Goal: Task Accomplishment & Management: Use online tool/utility

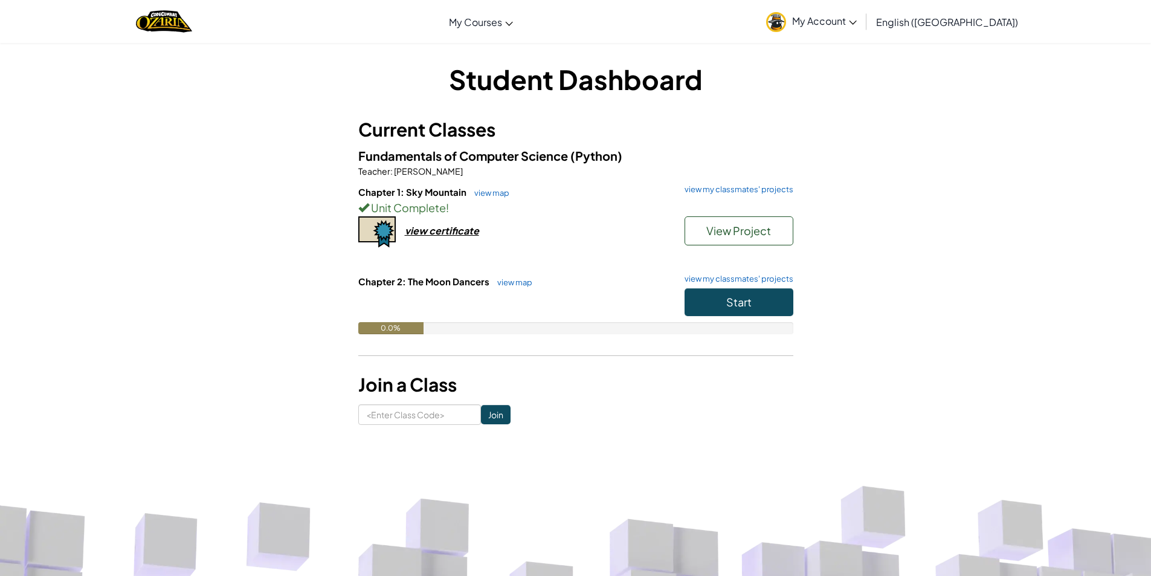
click at [433, 238] on div "Chapter 1: Sky Mountain view map view my classmates' projects Unit Complete ! V…" at bounding box center [575, 229] width 435 height 89
click at [430, 232] on div "view certificate" at bounding box center [442, 230] width 74 height 13
click at [857, 18] on span "My Account" at bounding box center [824, 20] width 65 height 13
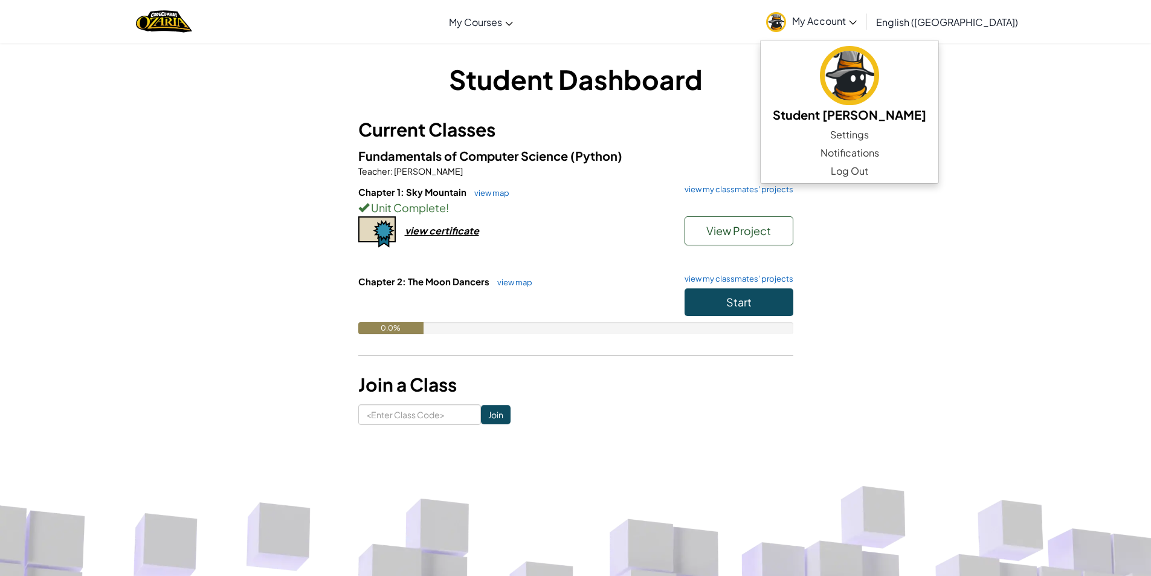
click at [714, 91] on h1 "Student Dashboard" at bounding box center [575, 78] width 435 height 37
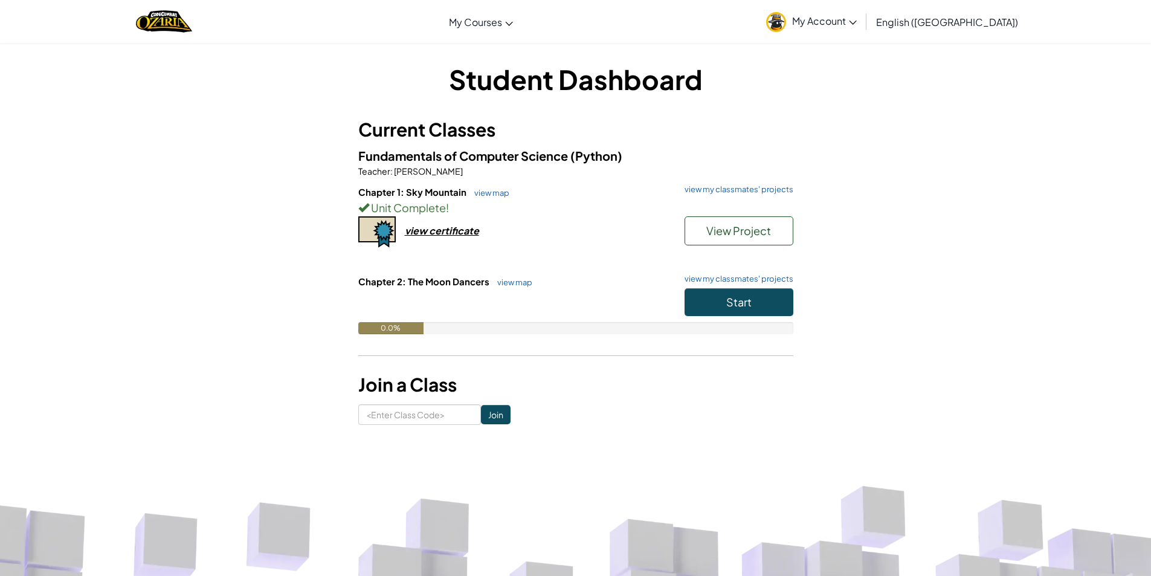
click at [857, 26] on span "My Account" at bounding box center [824, 20] width 65 height 13
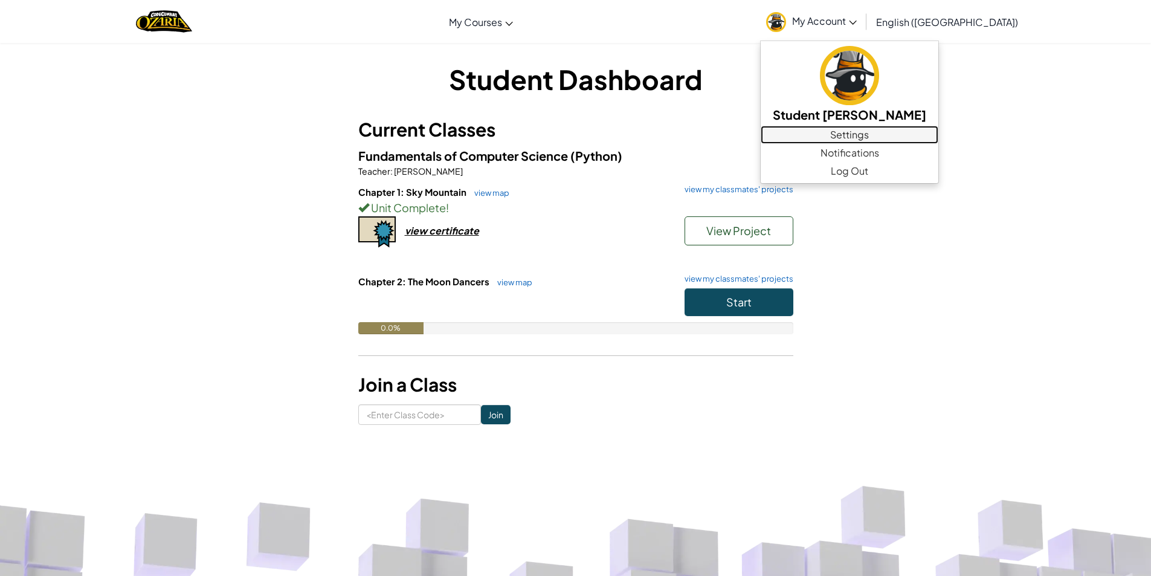
click at [914, 135] on link "Settings" at bounding box center [849, 135] width 178 height 18
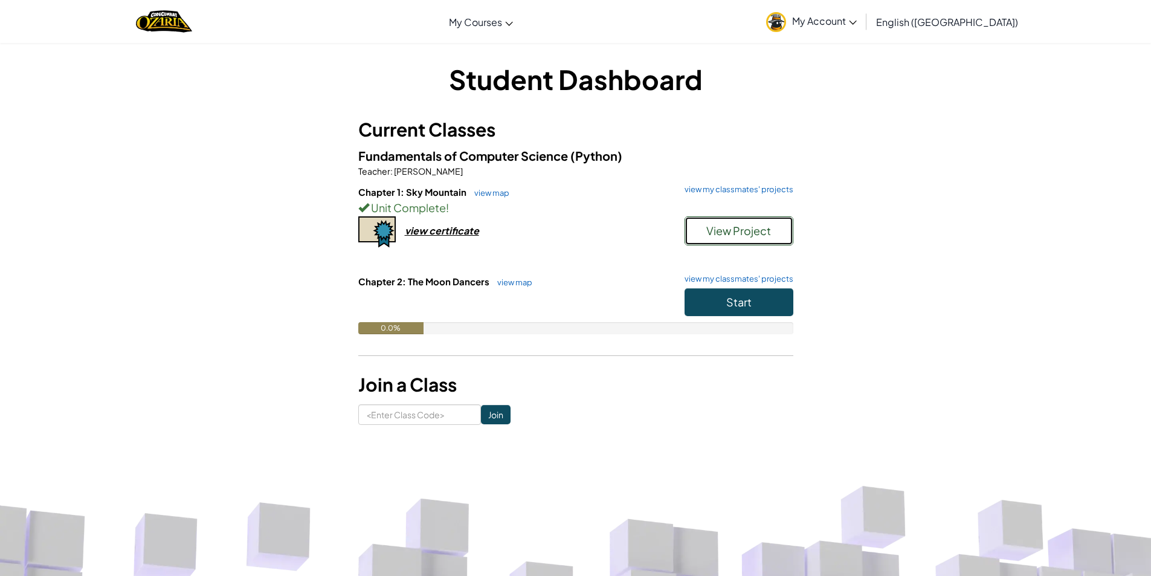
click at [760, 228] on span "View Project" at bounding box center [738, 230] width 65 height 14
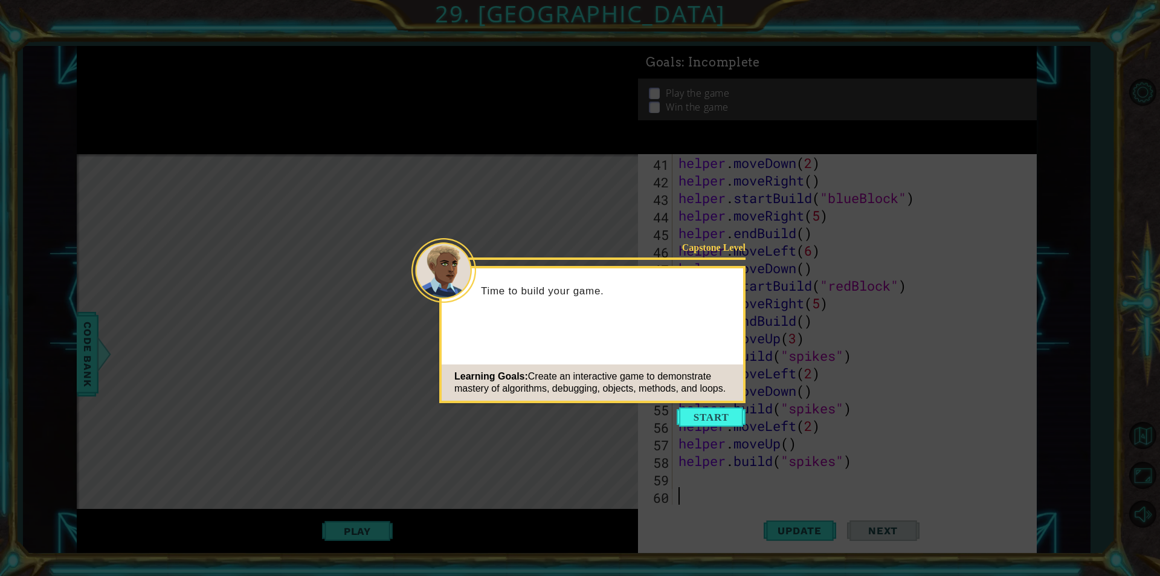
scroll to position [718, 0]
click at [711, 424] on button "Start" at bounding box center [711, 416] width 69 height 19
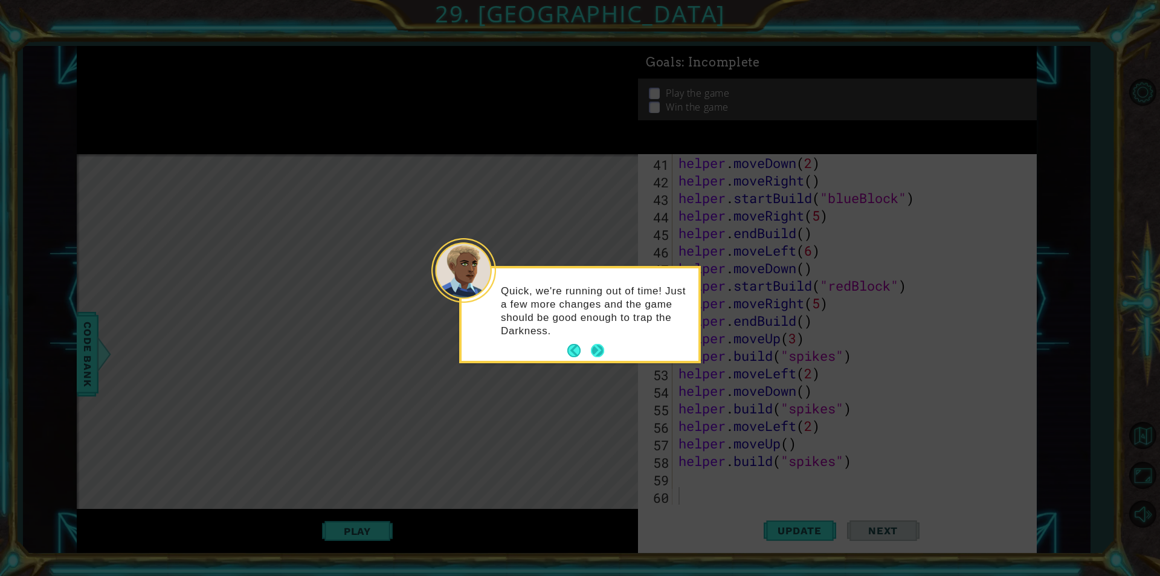
click at [600, 351] on button "Next" at bounding box center [598, 351] width 14 height 14
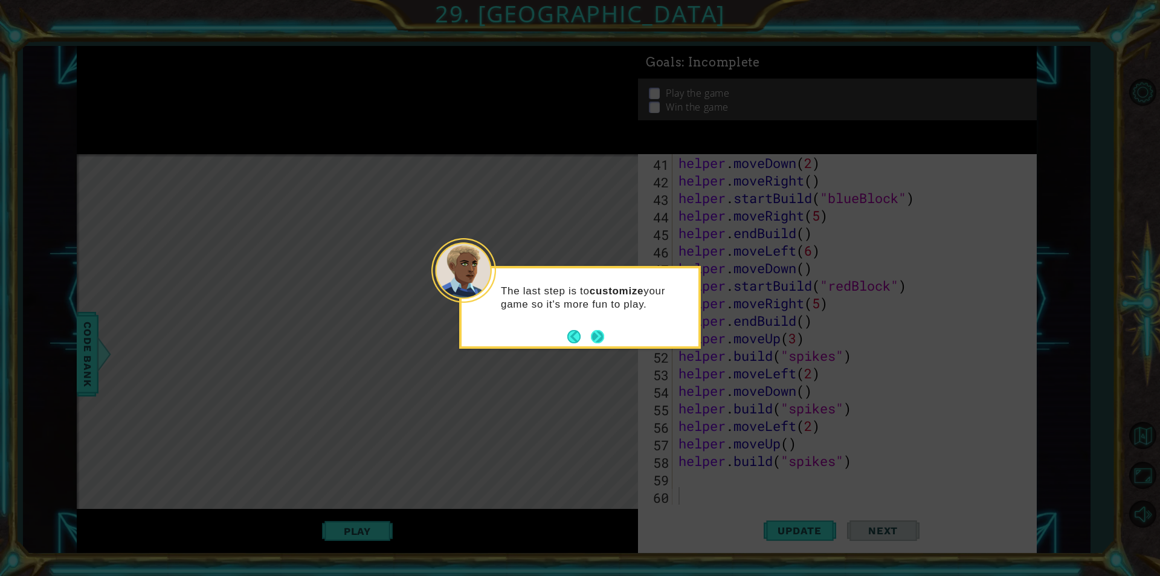
click at [603, 341] on button "Next" at bounding box center [597, 336] width 15 height 15
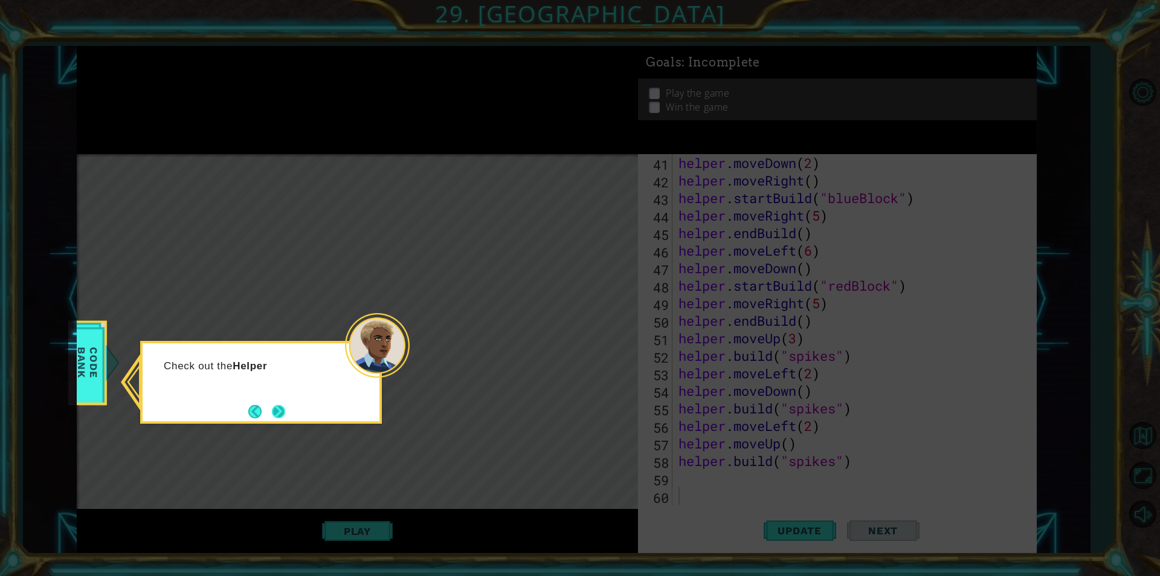
click at [278, 418] on button "Next" at bounding box center [278, 411] width 13 height 13
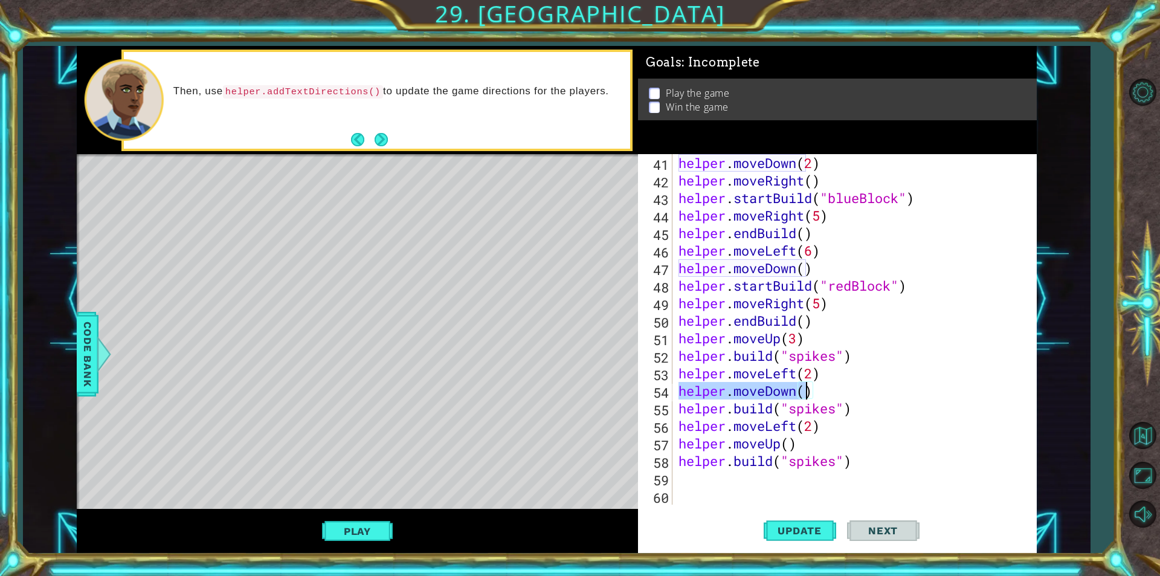
drag, startPoint x: 676, startPoint y: 390, endPoint x: 809, endPoint y: 393, distance: 133.5
click at [809, 393] on div "helper . moveDown ( 2 ) helper . moveRight ( ) helper . startBuild ( "blueBlock…" at bounding box center [853, 346] width 354 height 385
type textarea "helper.moveDown()"
click at [770, 479] on div "helper . moveDown ( 2 ) helper . moveRight ( ) helper . startBuild ( "blueBlock…" at bounding box center [853, 346] width 354 height 385
paste textarea "helper.moveDown("
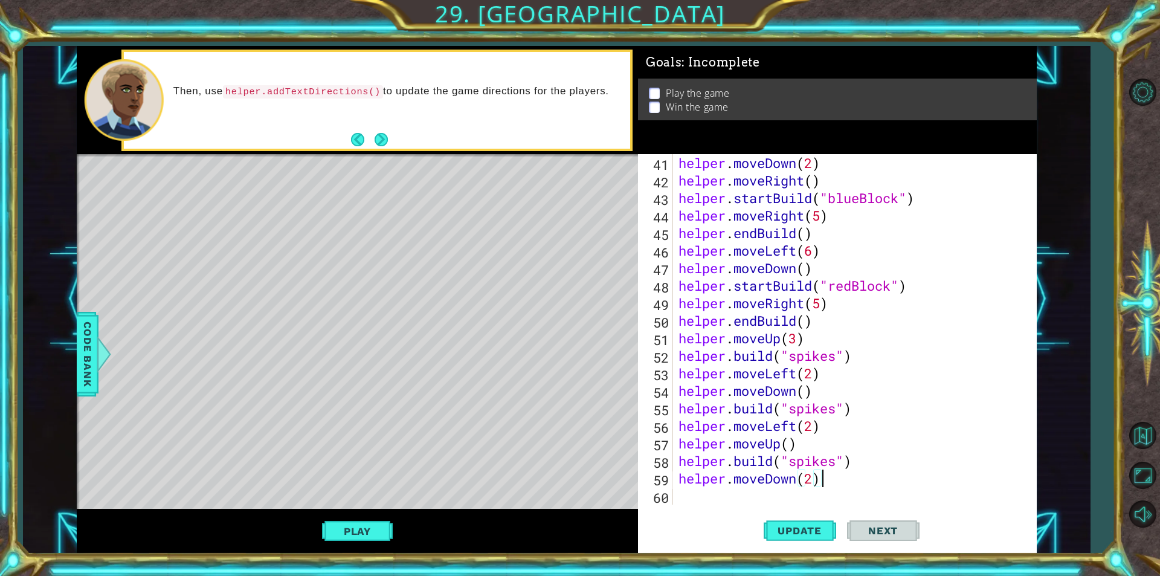
scroll to position [609, 0]
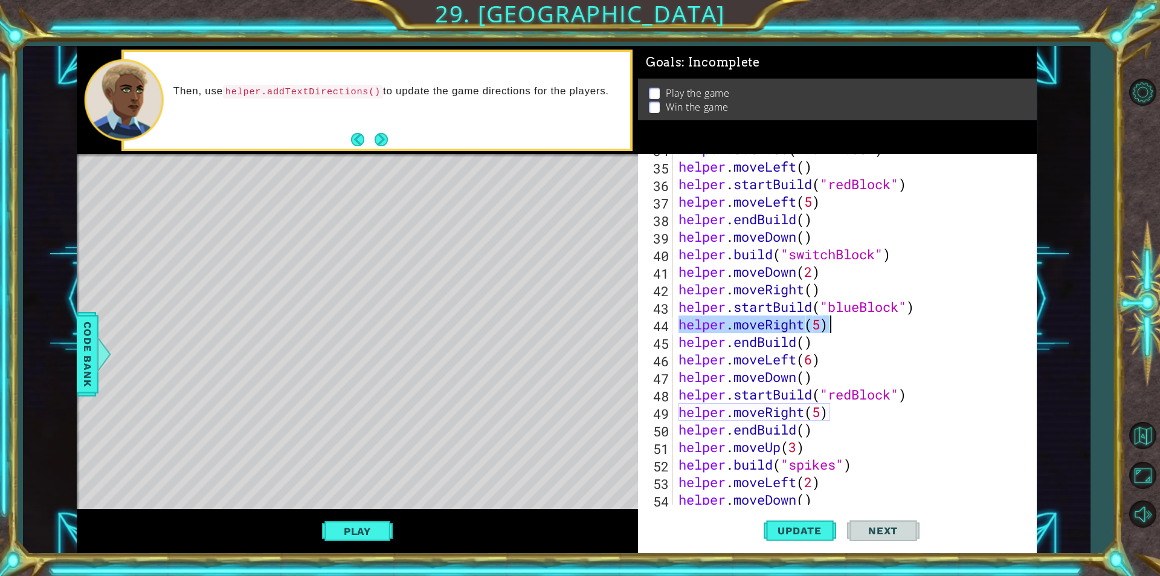
drag, startPoint x: 678, startPoint y: 326, endPoint x: 828, endPoint y: 331, distance: 149.3
click at [828, 331] on div "helper . setBoss ( "darkness" ) helper . moveLeft ( ) helper . startBuild ( "re…" at bounding box center [853, 332] width 354 height 385
type textarea "helper.moveRight(5)"
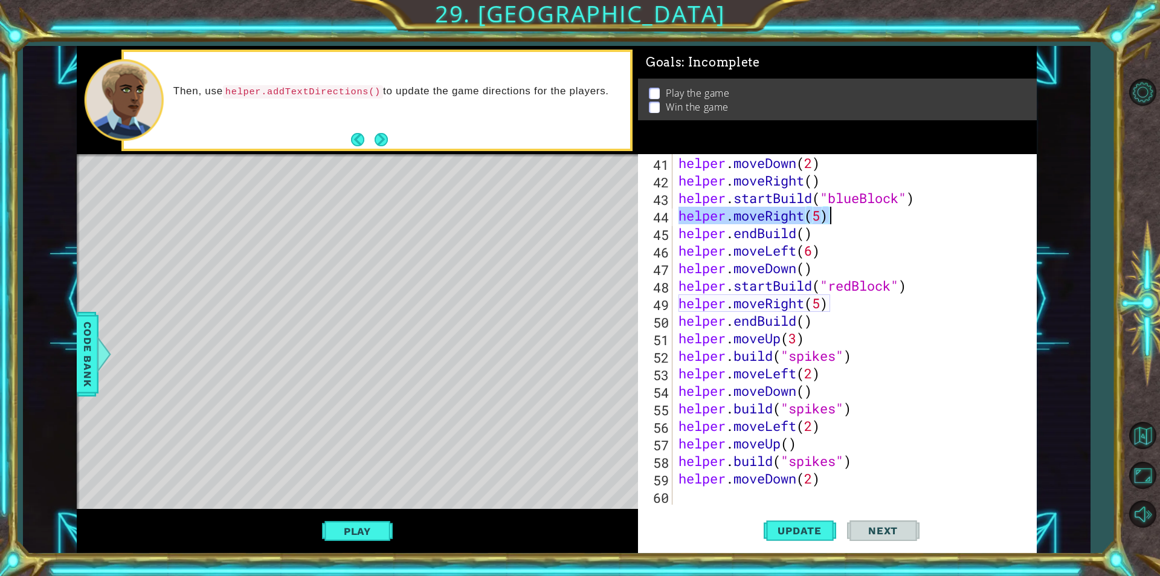
scroll to position [718, 0]
click at [742, 495] on div "helper . moveDown ( 2 ) helper . moveRight ( ) helper . startBuild ( "blueBlock…" at bounding box center [853, 346] width 354 height 385
paste textarea "helper.moveRight(5)"
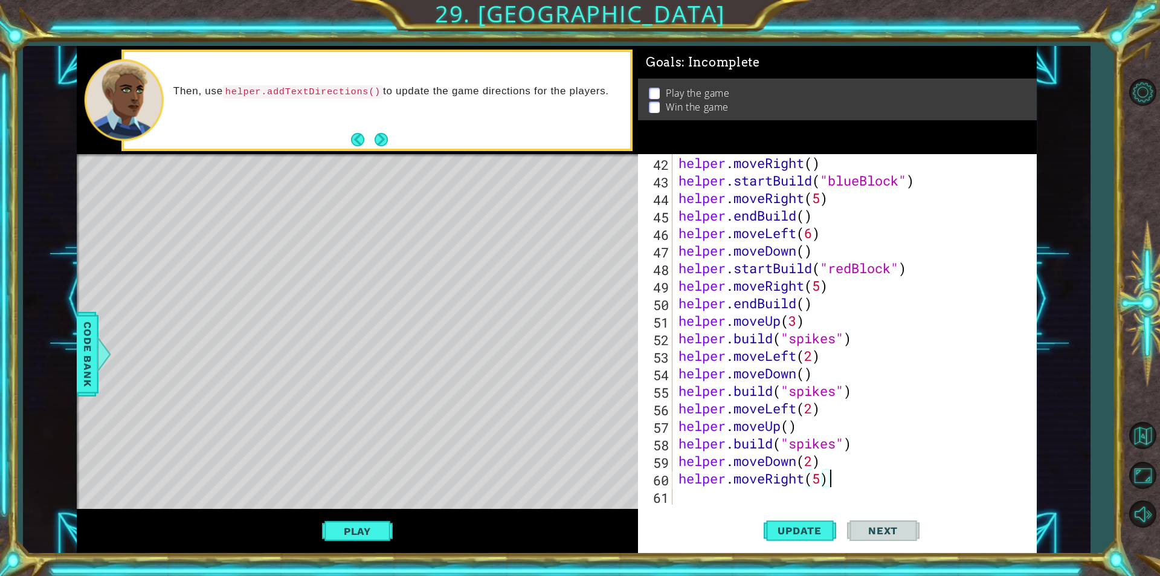
scroll to position [736, 0]
click at [819, 478] on div "helper . moveRight ( ) helper . startBuild ( "blueBlock" ) helper . moveRight (…" at bounding box center [853, 346] width 354 height 385
click at [806, 527] on span "Update" at bounding box center [799, 530] width 68 height 12
drag, startPoint x: 820, startPoint y: 460, endPoint x: 681, endPoint y: 463, distance: 139.0
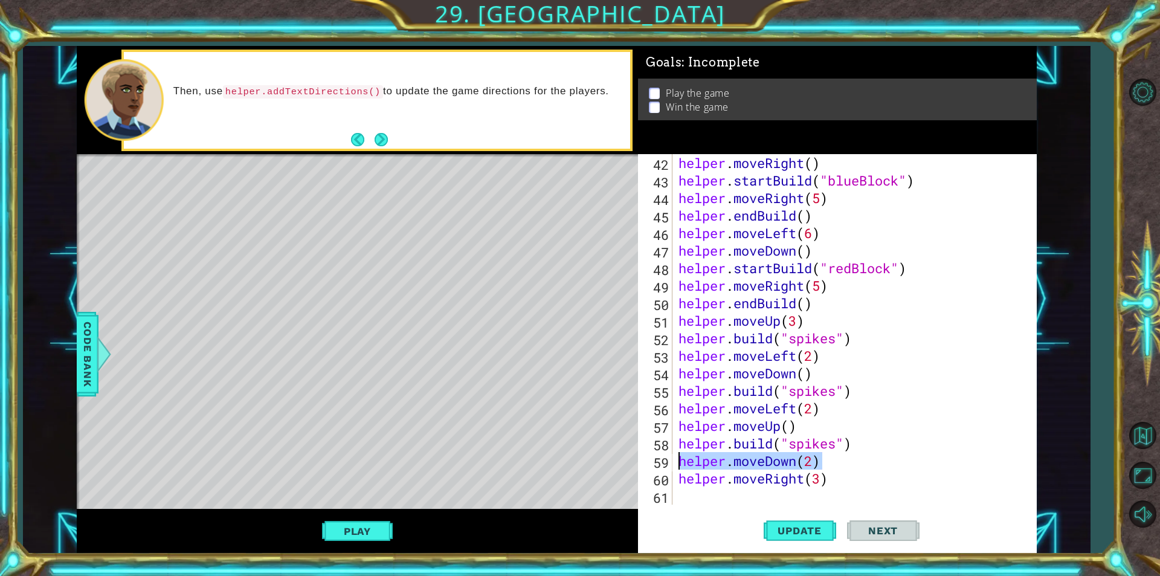
click at [681, 463] on div "helper . moveRight ( ) helper . startBuild ( "blueBlock" ) helper . moveRight (…" at bounding box center [853, 346] width 354 height 385
type textarea "helper.moveDown(2)"
type textarea "helper.build("spikes")"
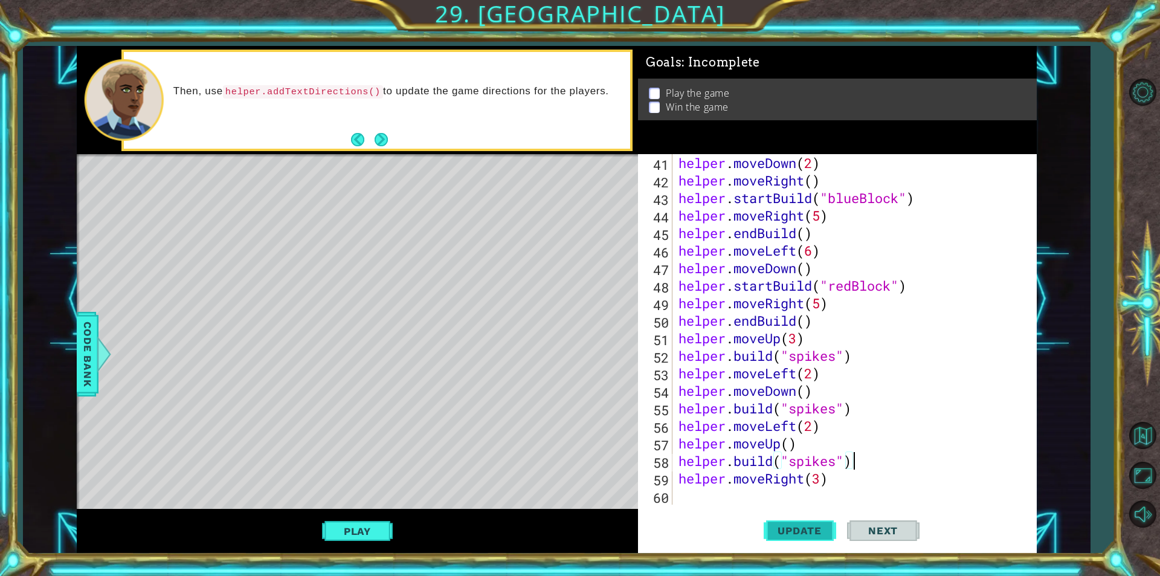
scroll to position [718, 0]
click at [782, 528] on span "Update" at bounding box center [799, 530] width 68 height 12
click at [719, 495] on div "helper . moveDown ( 2 ) helper . moveRight ( ) helper . startBuild ( "blueBlock…" at bounding box center [853, 346] width 354 height 385
click at [83, 356] on span "Code Bank" at bounding box center [87, 354] width 19 height 74
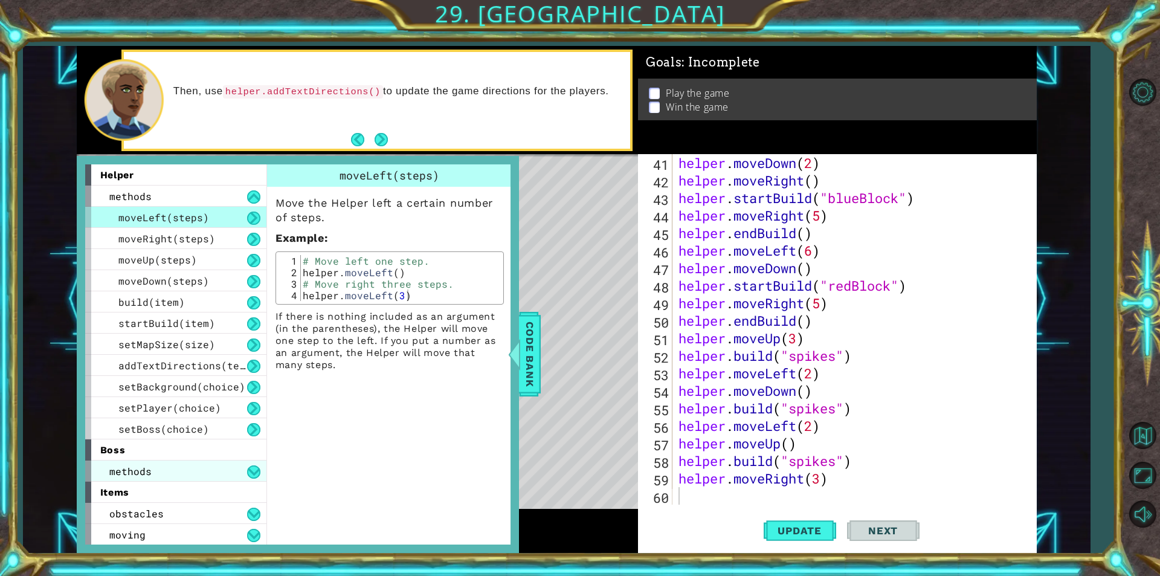
click at [140, 466] on span "methods" at bounding box center [130, 471] width 42 height 13
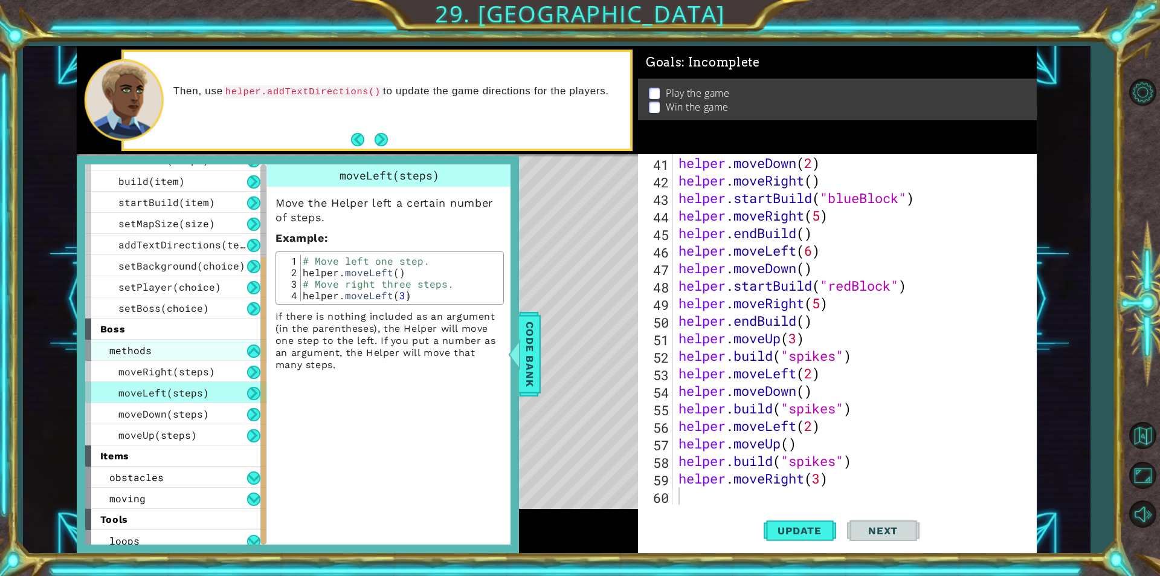
scroll to position [127, 0]
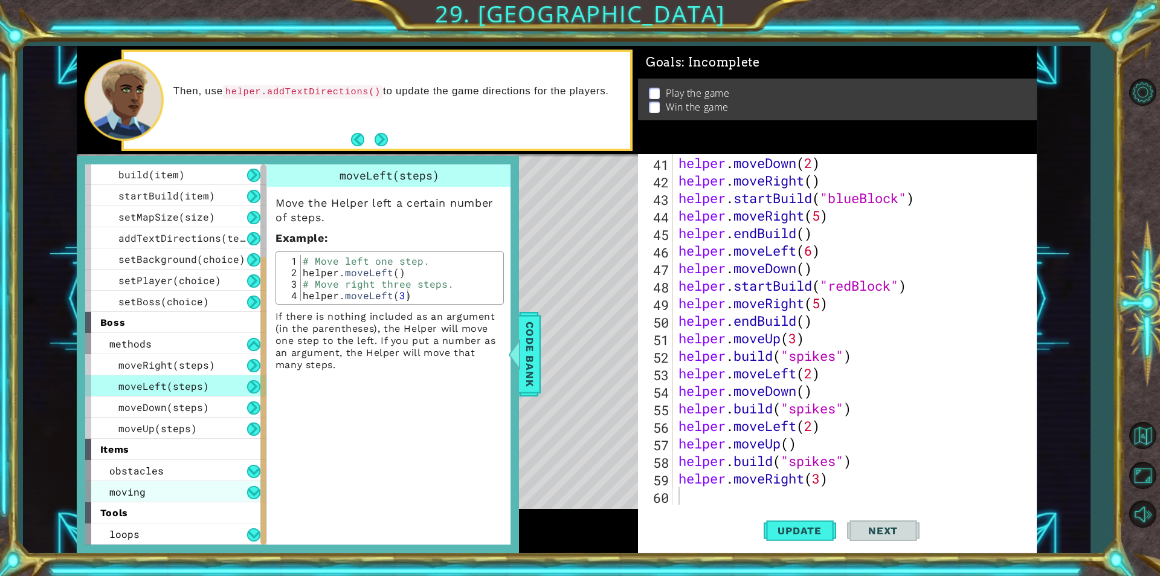
click at [165, 489] on div "moving" at bounding box center [175, 491] width 181 height 21
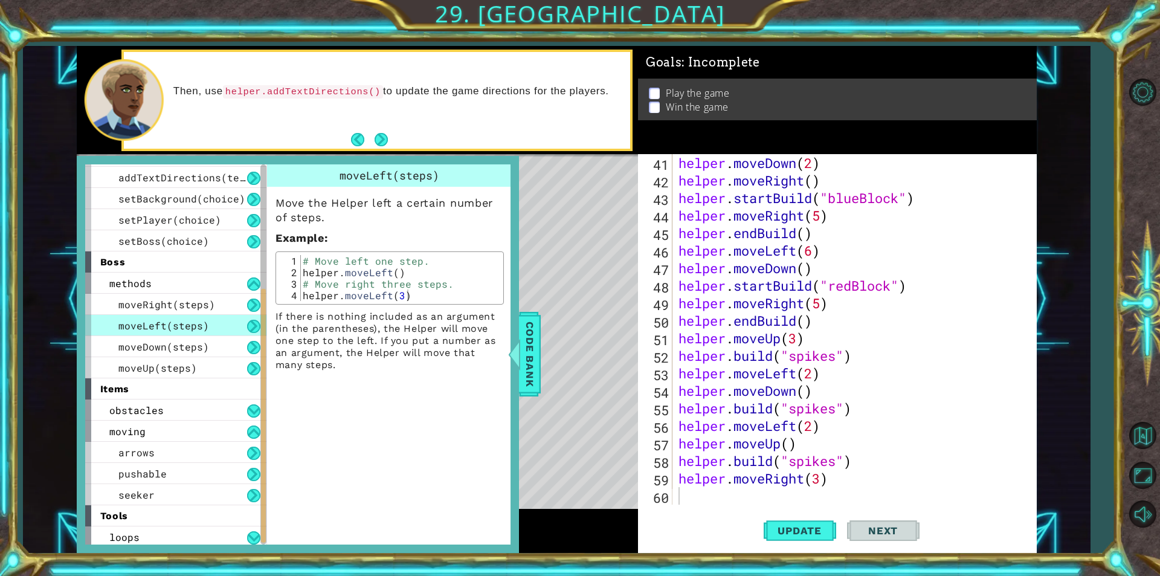
scroll to position [191, 0]
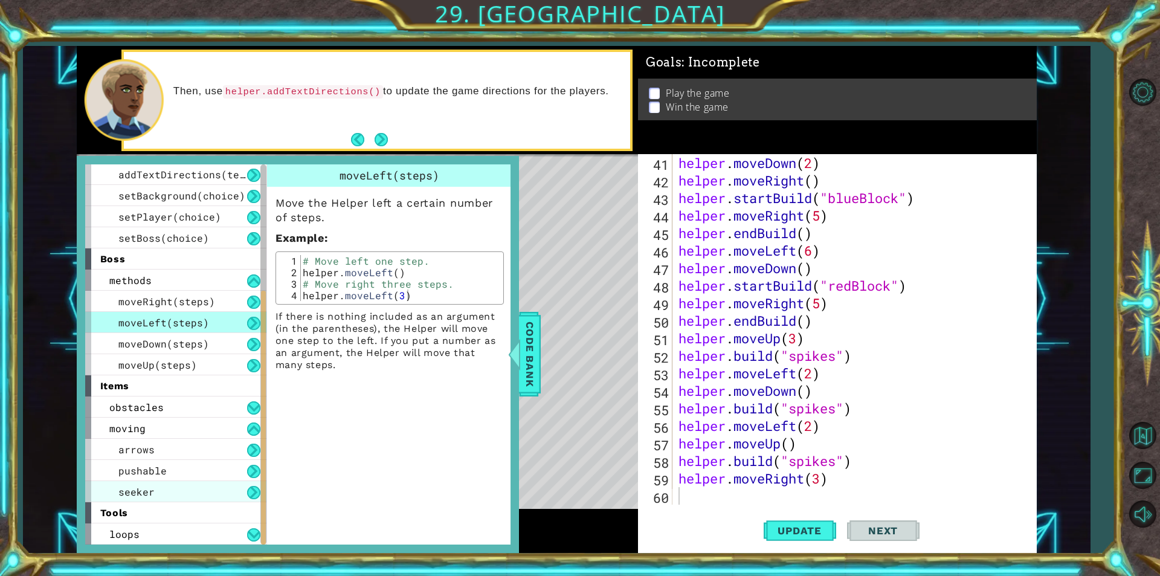
click at [157, 491] on div "seeker" at bounding box center [175, 491] width 181 height 21
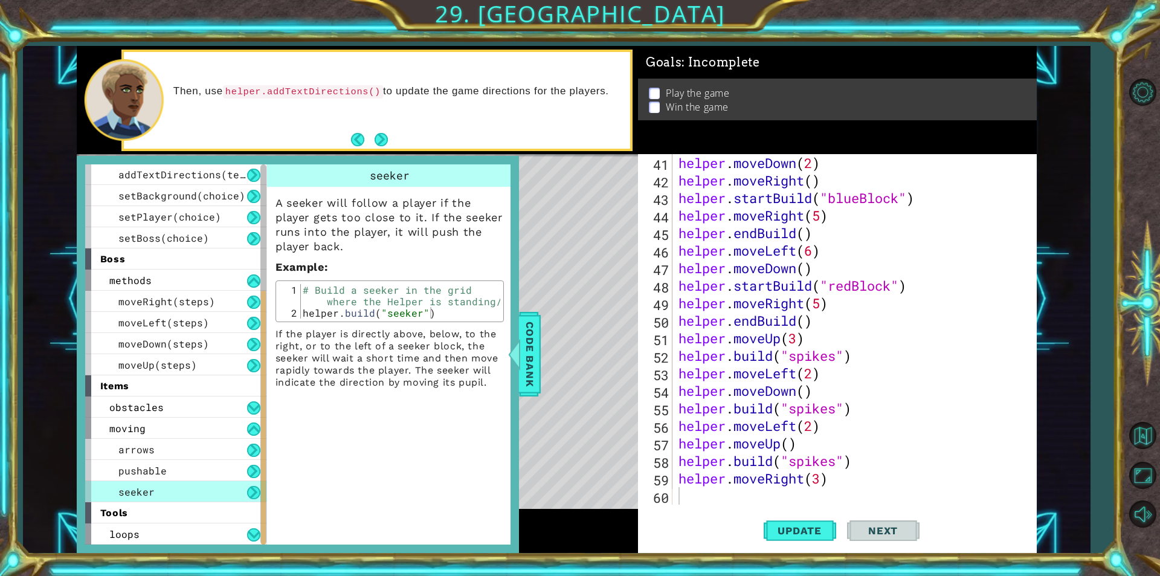
type textarea "helper.build("seeker")"
drag, startPoint x: 302, startPoint y: 315, endPoint x: 436, endPoint y: 315, distance: 134.1
click at [436, 315] on div "# Build a seeker in the grid where the Helper is standing/ helper . build ( "se…" at bounding box center [399, 318] width 199 height 69
click at [704, 493] on div "helper . moveDown ( 2 ) helper . moveRight ( ) helper . startBuild ( "blueBlock…" at bounding box center [853, 346] width 354 height 385
paste textarea "helper.build("seeker")"
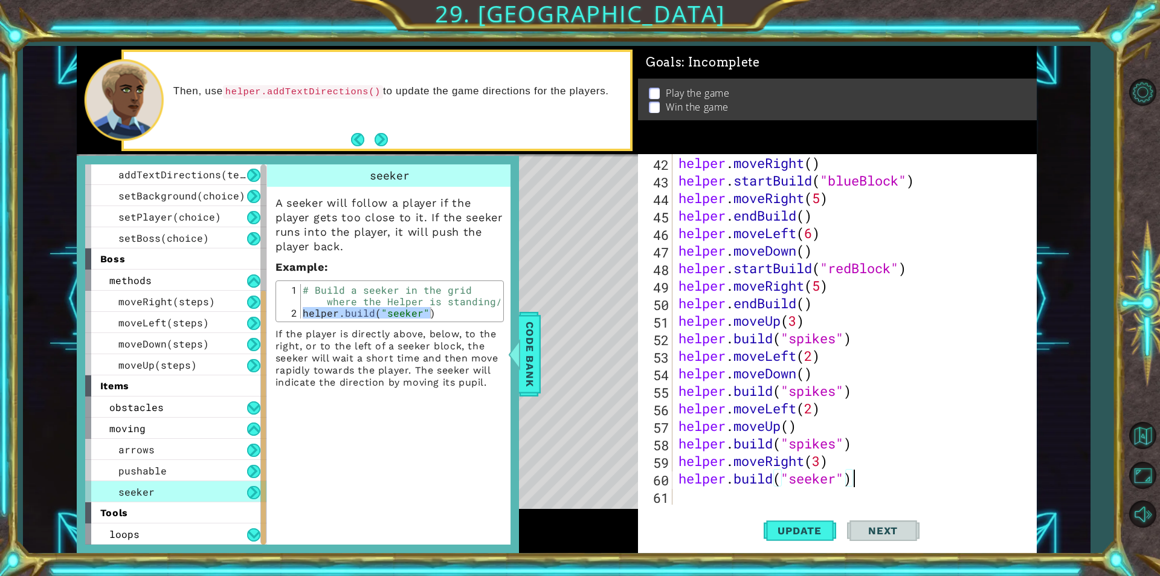
scroll to position [736, 0]
click at [809, 532] on span "Update" at bounding box center [799, 530] width 68 height 12
click at [532, 356] on span "Code Bank" at bounding box center [529, 354] width 19 height 74
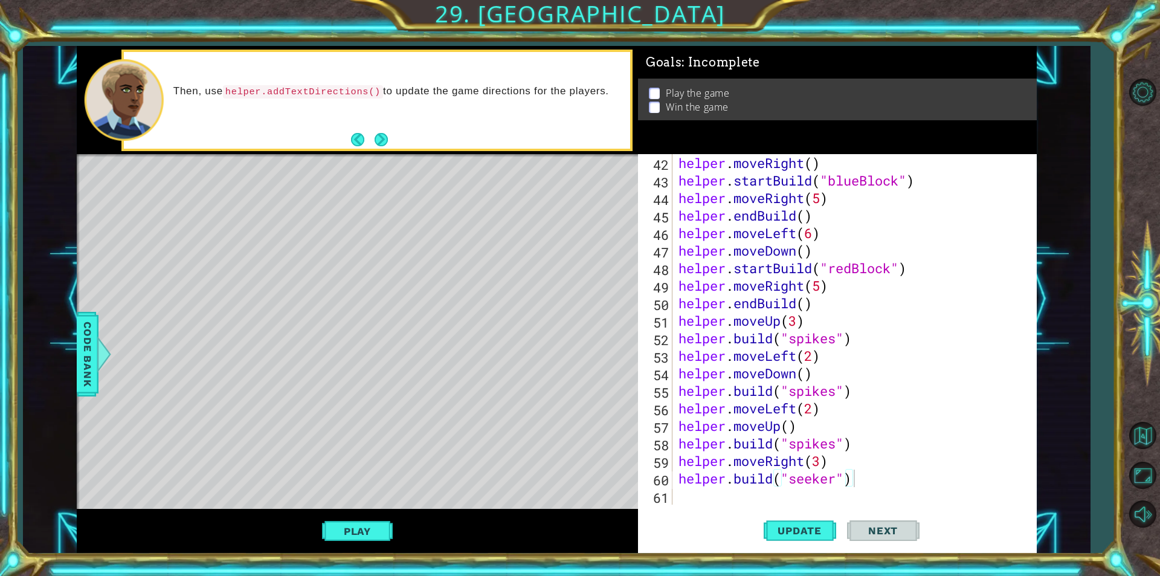
click at [366, 542] on div "Play" at bounding box center [357, 530] width 561 height 43
click at [380, 530] on button "Play" at bounding box center [357, 530] width 71 height 23
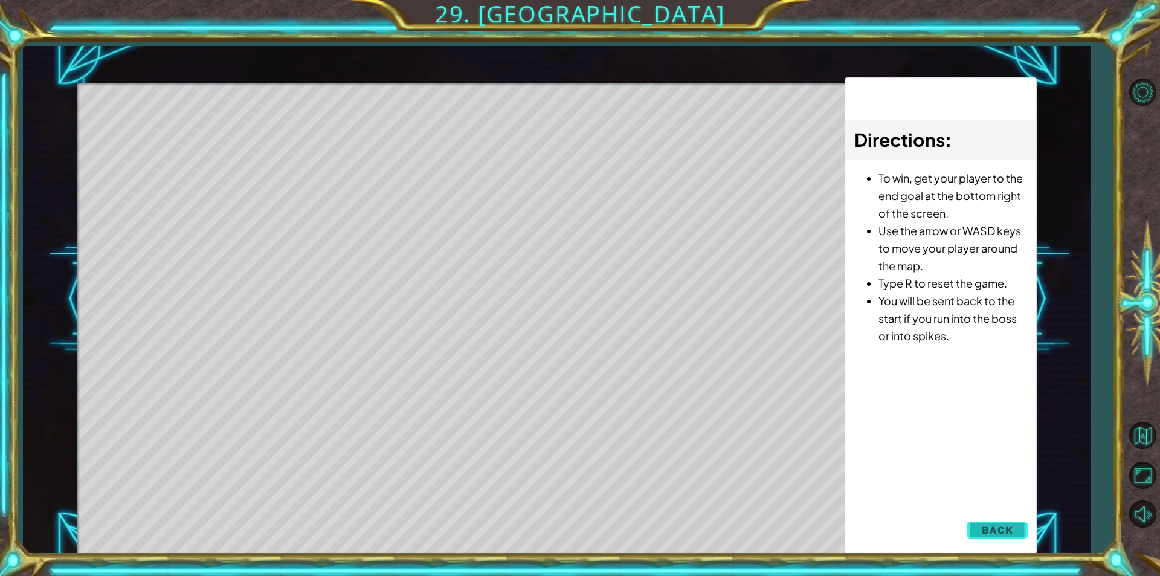
click at [1003, 529] on span "Back" at bounding box center [997, 530] width 31 height 12
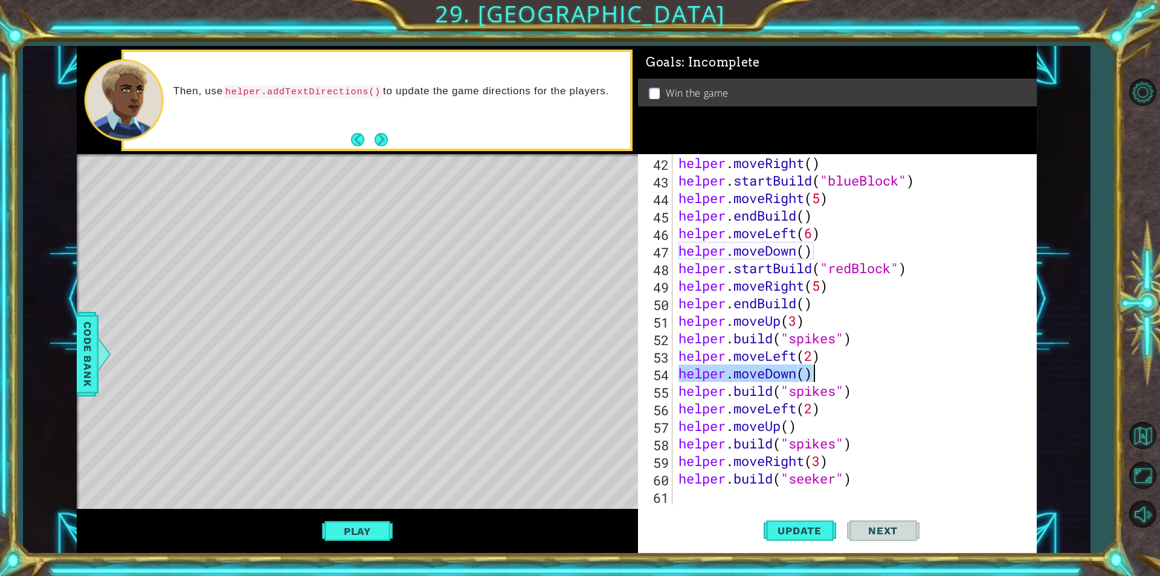
drag, startPoint x: 710, startPoint y: 372, endPoint x: 827, endPoint y: 374, distance: 117.2
click at [827, 374] on div "helper . moveRight ( ) helper . startBuild ( "blueBlock" ) helper . moveRight (…" at bounding box center [853, 346] width 354 height 385
click at [829, 465] on div "helper . moveRight ( ) helper . startBuild ( "blueBlock" ) helper . moveRight (…" at bounding box center [853, 346] width 354 height 385
type textarea "helper.moveRight(3)"
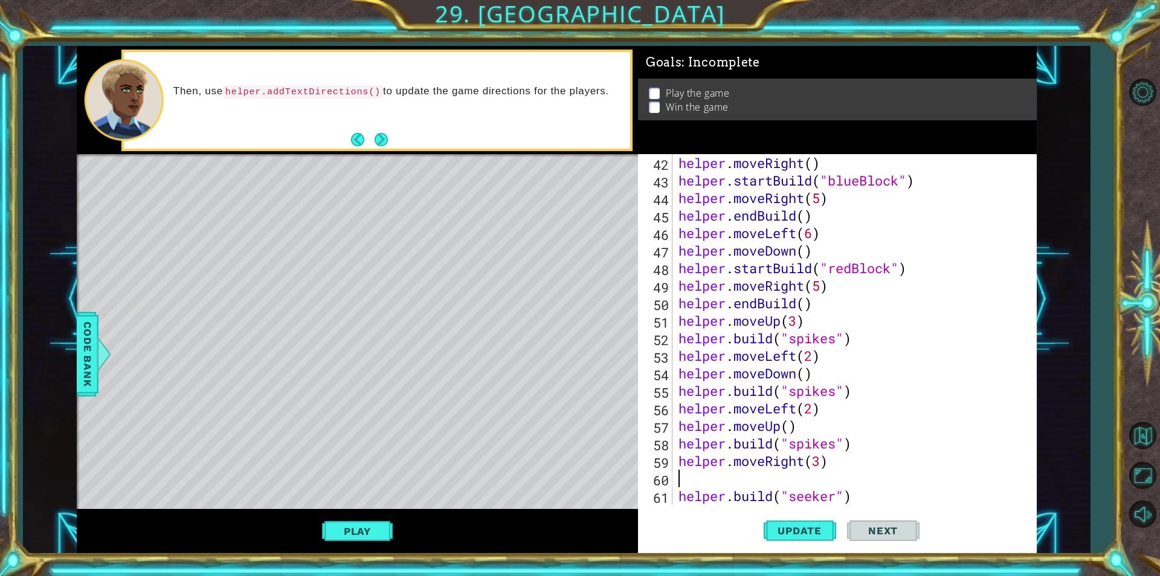
paste textarea "helper.moveDown()"
click at [812, 534] on span "Update" at bounding box center [799, 530] width 68 height 12
click at [838, 390] on div "helper . moveRight ( ) helper . startBuild ( "blueBlock" ) helper . moveRight (…" at bounding box center [853, 346] width 354 height 385
click at [838, 338] on div "helper . moveRight ( ) helper . startBuild ( "blueBlock" ) helper . moveRight (…" at bounding box center [853, 346] width 354 height 385
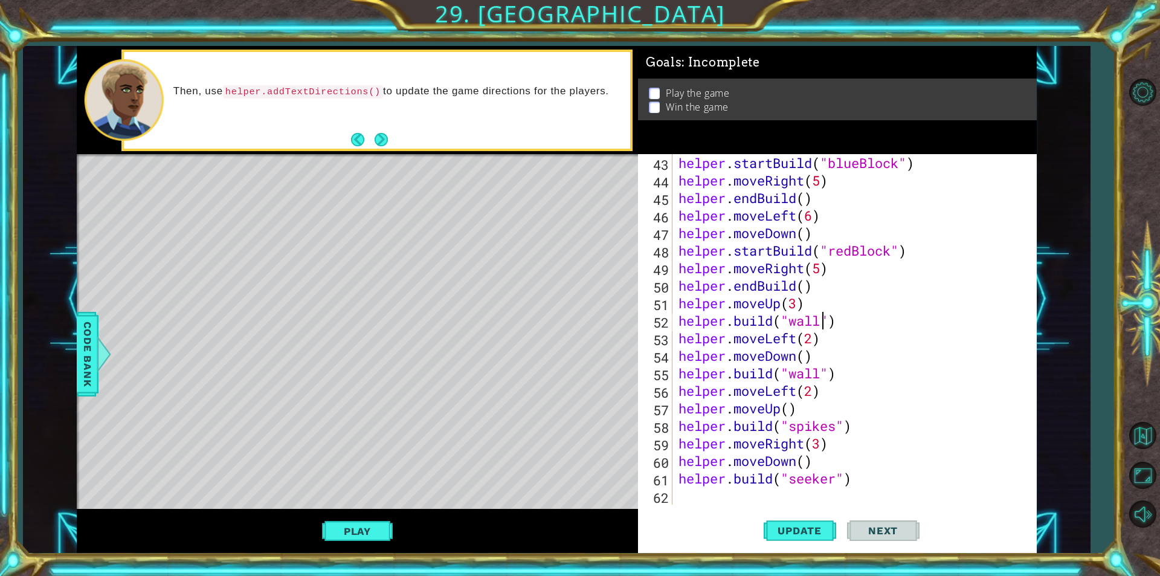
scroll to position [753, 0]
click at [823, 526] on span "Update" at bounding box center [799, 530] width 68 height 12
click at [832, 425] on div "helper . startBuild ( "blueBlock" ) helper . moveRight ( 5 ) helper . endBuild …" at bounding box center [853, 346] width 354 height 385
click at [838, 426] on div "helper . startBuild ( "blueBlock" ) helper . moveRight ( 5 ) helper . endBuild …" at bounding box center [853, 346] width 354 height 385
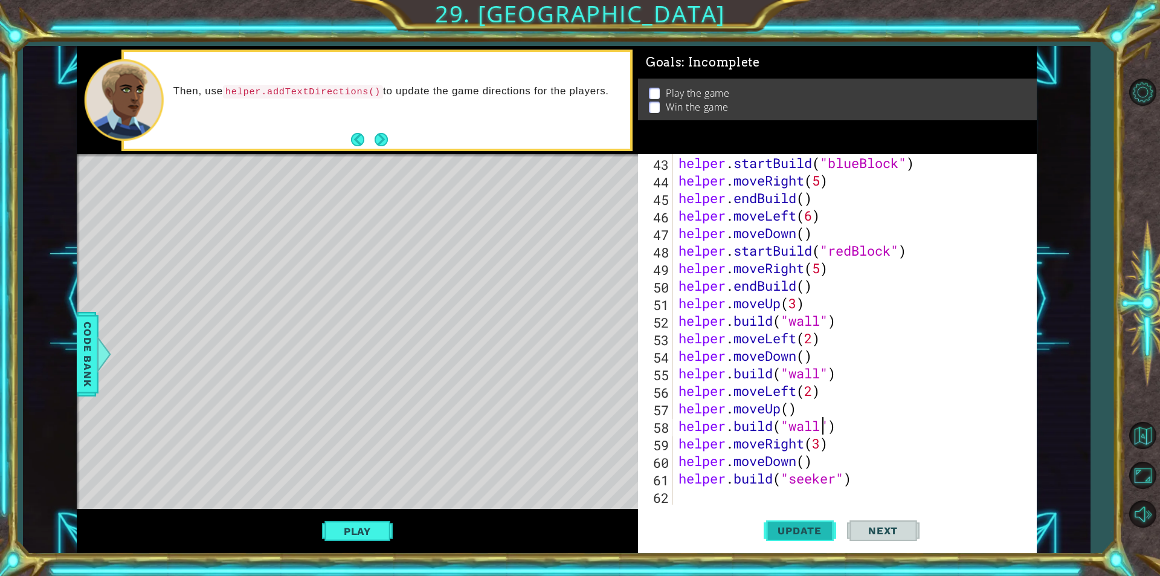
click at [803, 534] on span "Update" at bounding box center [799, 530] width 68 height 12
click at [350, 529] on button "Play" at bounding box center [357, 530] width 71 height 23
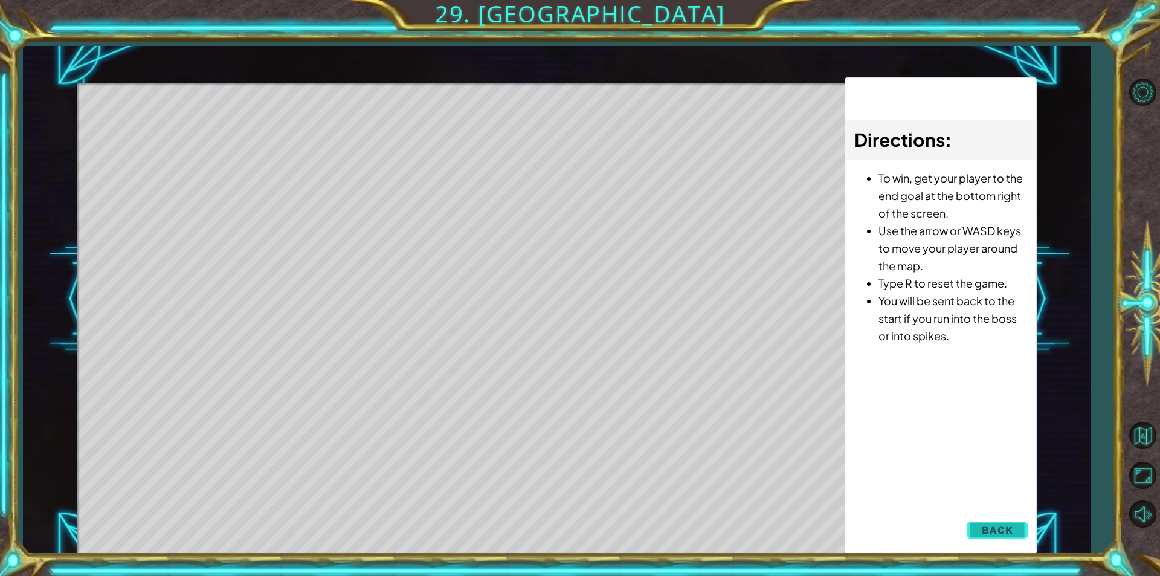
click at [999, 531] on span "Back" at bounding box center [997, 530] width 31 height 12
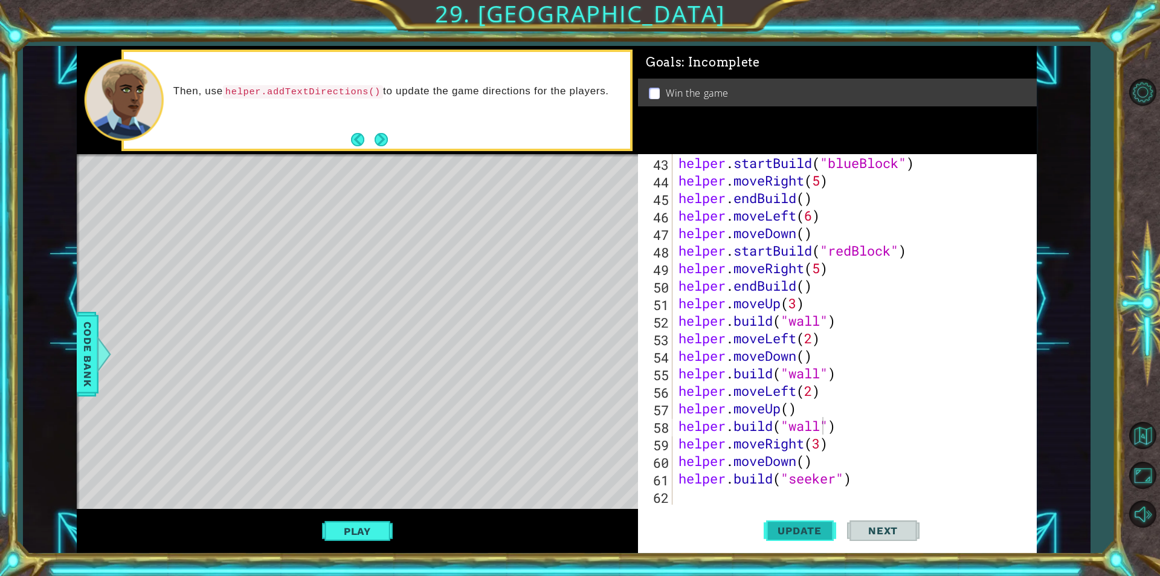
click at [789, 530] on span "Update" at bounding box center [799, 530] width 68 height 12
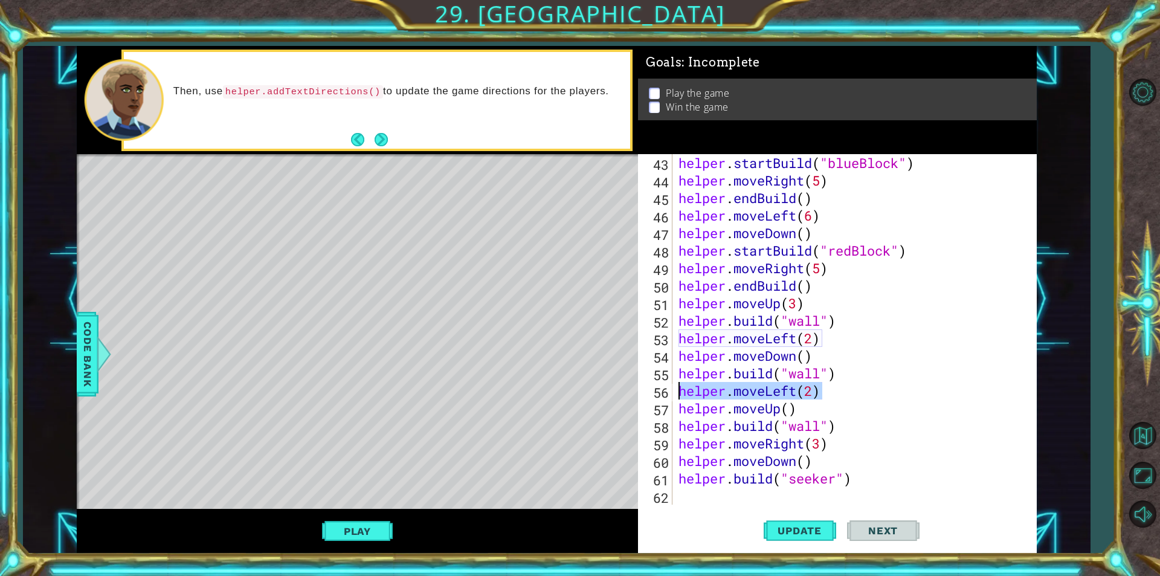
drag, startPoint x: 821, startPoint y: 391, endPoint x: 678, endPoint y: 386, distance: 142.6
click at [678, 386] on div "helper . startBuild ( "blueBlock" ) helper . moveRight ( 5 ) helper . endBuild …" at bounding box center [853, 346] width 354 height 385
type textarea "helper.moveLeft(2)"
click at [718, 506] on div "helper.moveLeft(2) 43 44 45 46 47 48 49 50 51 52 53 54 55 56 57 58 59 60 61 62 …" at bounding box center [837, 353] width 399 height 399
click at [713, 497] on div "helper . startBuild ( "blueBlock" ) helper . moveRight ( 5 ) helper . endBuild …" at bounding box center [853, 346] width 354 height 385
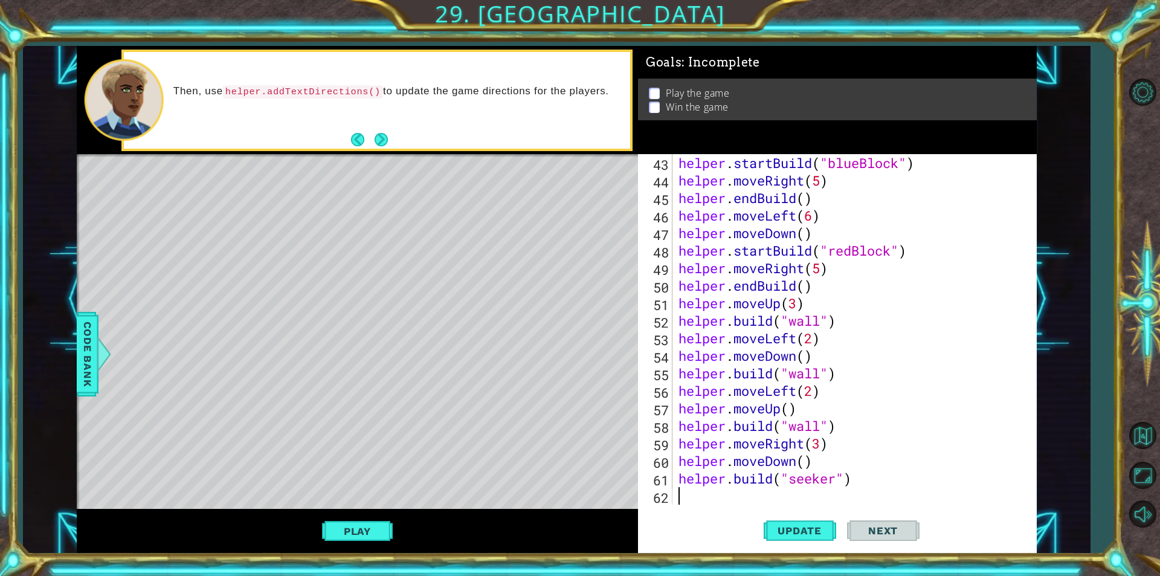
scroll to position [0, 0]
paste textarea "helper.moveLeft(2)"
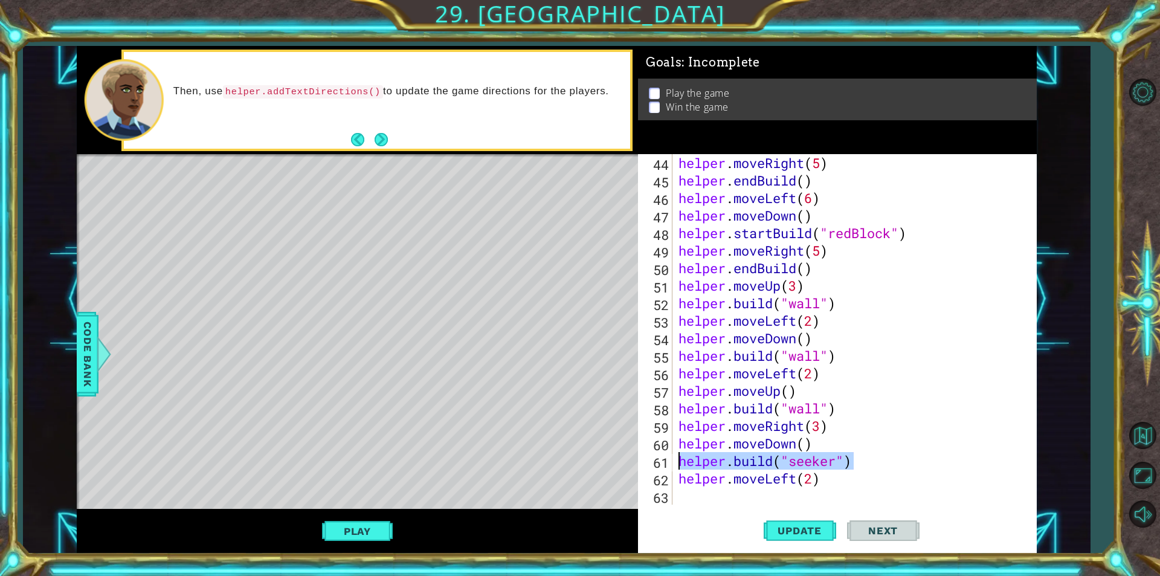
drag, startPoint x: 850, startPoint y: 461, endPoint x: 678, endPoint y: 463, distance: 171.6
click at [678, 463] on div "helper . moveRight ( 5 ) helper . endBuild ( ) helper . moveLeft ( 6 ) helper .…" at bounding box center [853, 346] width 354 height 385
type textarea "helper.build("seeker")"
click at [733, 500] on div "helper . moveRight ( 5 ) helper . endBuild ( ) helper . moveLeft ( 6 ) helper .…" at bounding box center [853, 346] width 354 height 385
paste textarea "helper.build("seeker")"
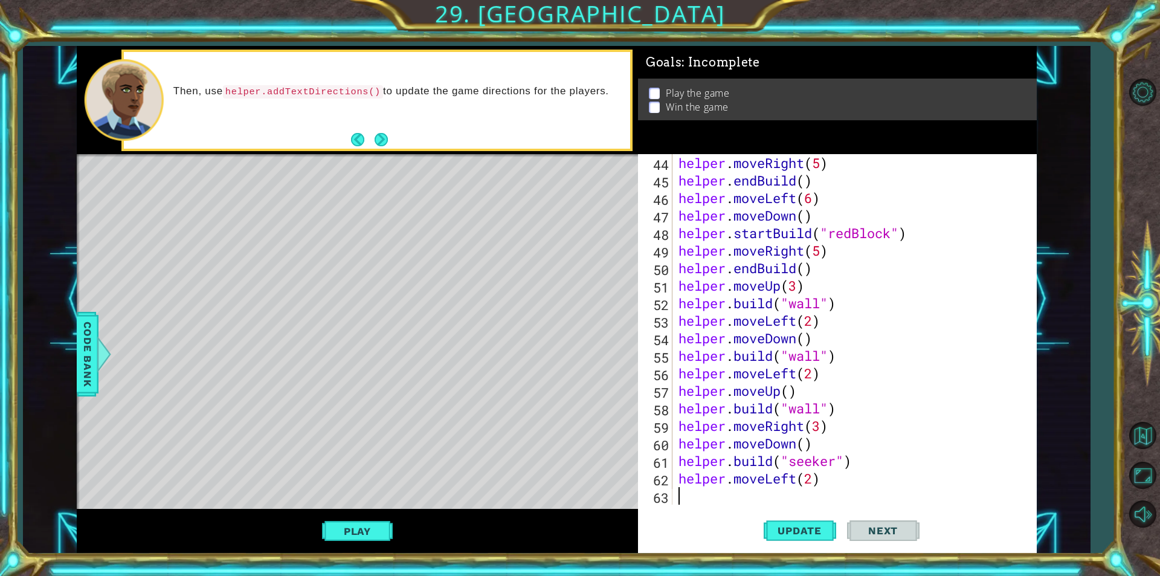
scroll to position [788, 0]
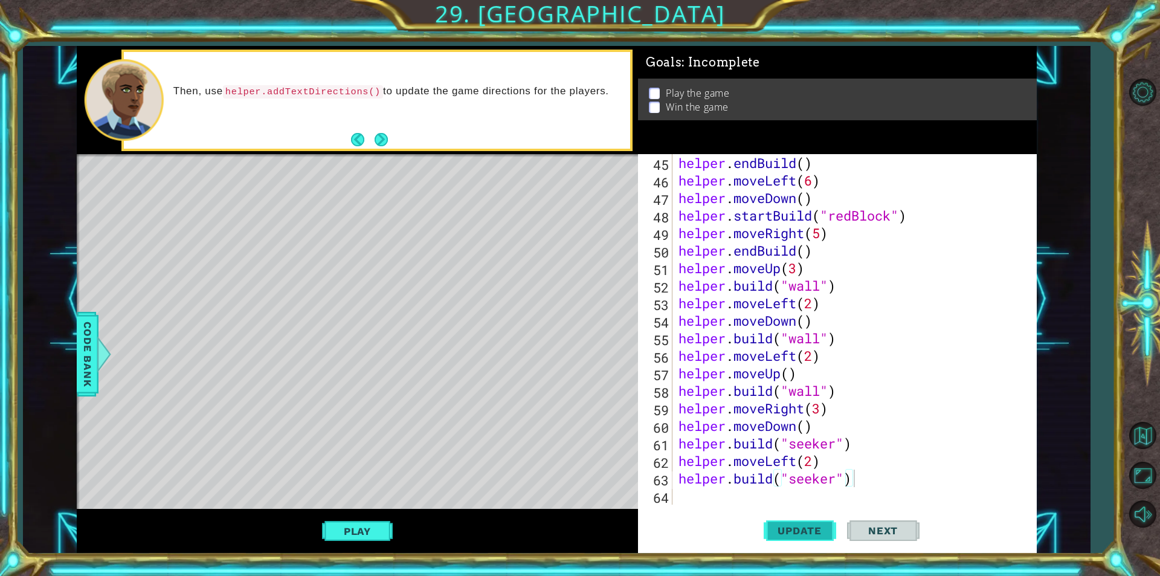
click at [810, 524] on span "Update" at bounding box center [799, 530] width 68 height 12
click at [359, 535] on button "Play" at bounding box center [357, 530] width 71 height 23
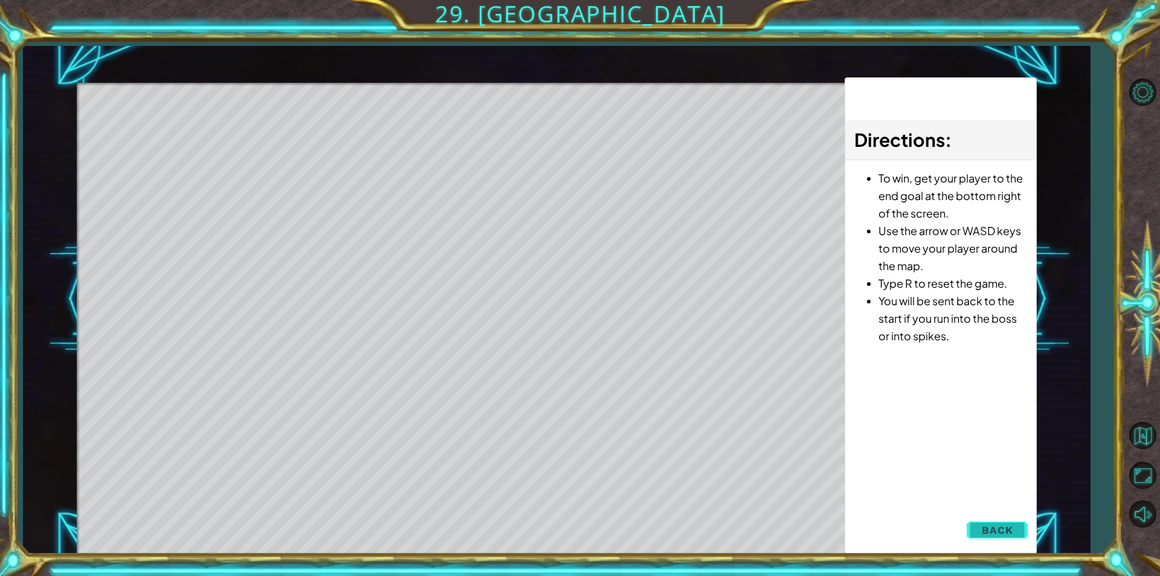
click at [1004, 524] on span "Back" at bounding box center [997, 530] width 31 height 12
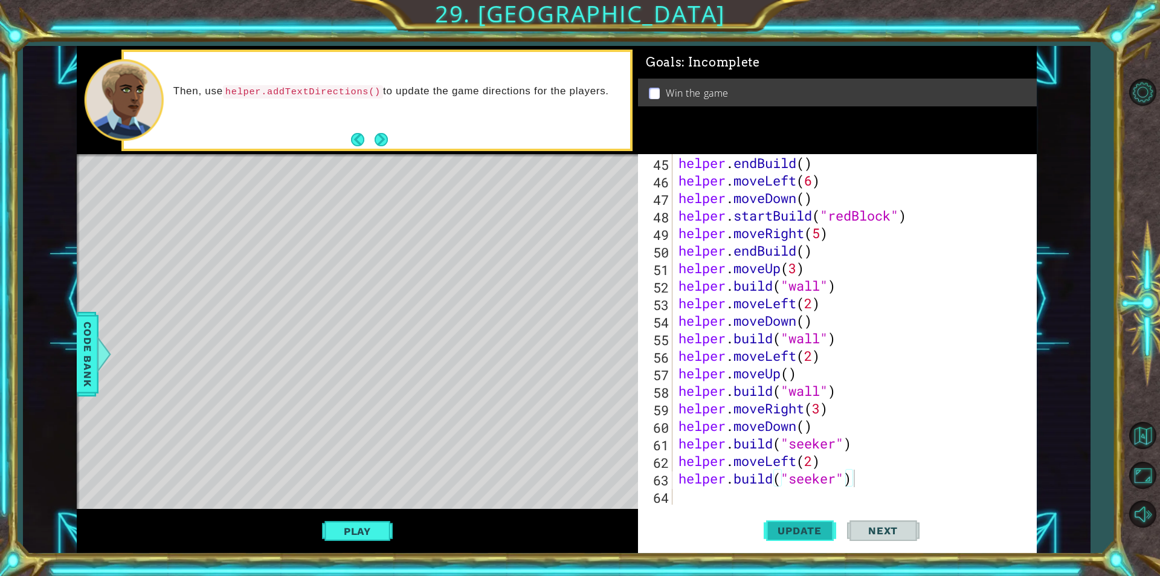
click at [799, 521] on button "Update" at bounding box center [800, 530] width 72 height 40
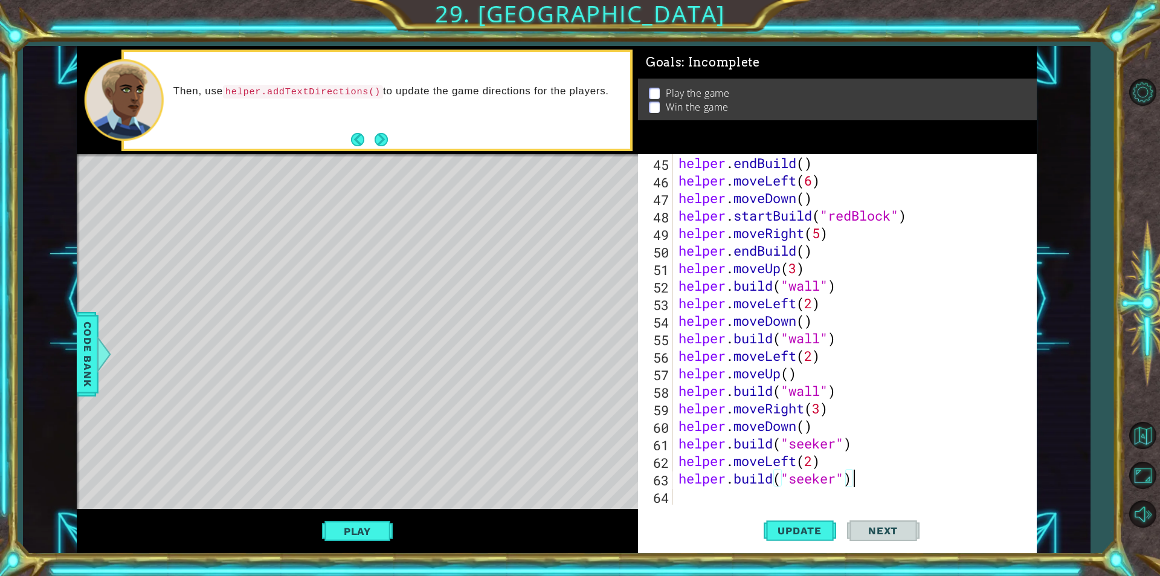
click at [811, 461] on div "helper . endBuild ( ) helper . moveLeft ( 6 ) helper . moveDown ( ) helper . st…" at bounding box center [853, 346] width 354 height 385
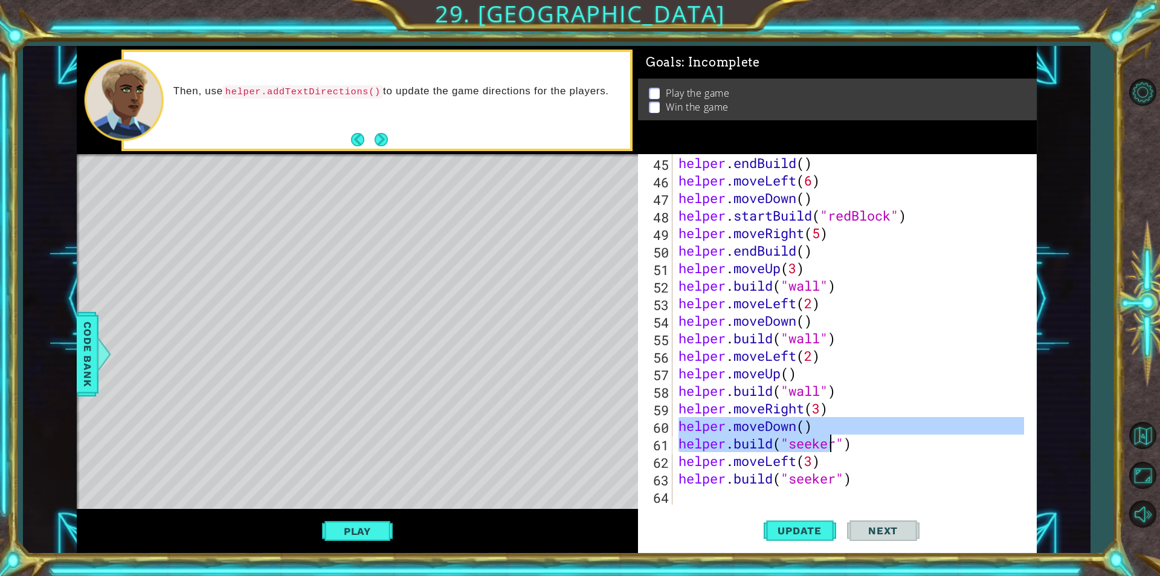
drag, startPoint x: 677, startPoint y: 427, endPoint x: 829, endPoint y: 434, distance: 152.4
click at [829, 434] on div "helper . endBuild ( ) helper . moveLeft ( 6 ) helper . moveDown ( ) helper . st…" at bounding box center [853, 346] width 354 height 385
click at [828, 434] on div "helper . endBuild ( ) helper . moveLeft ( 6 ) helper . moveDown ( ) helper . st…" at bounding box center [850, 329] width 348 height 350
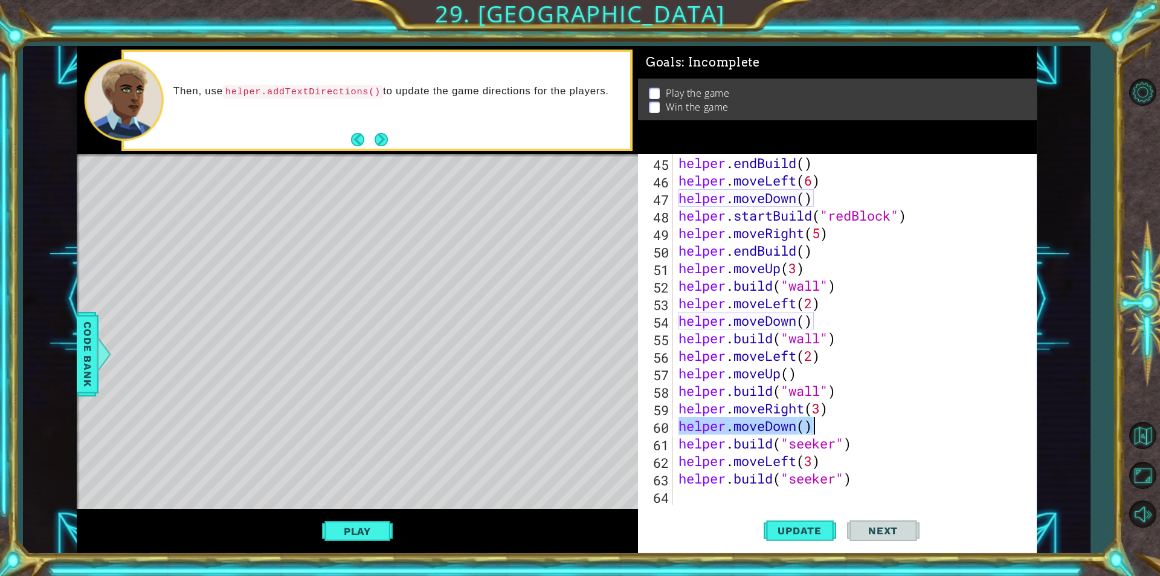
drag, startPoint x: 678, startPoint y: 429, endPoint x: 811, endPoint y: 426, distance: 132.9
click at [811, 426] on div "helper . endBuild ( ) helper . moveLeft ( 6 ) helper . moveDown ( ) helper . st…" at bounding box center [853, 346] width 354 height 385
type textarea "helper.moveDown()"
click at [713, 500] on div "helper . endBuild ( ) helper . moveLeft ( 6 ) helper . moveDown ( ) helper . st…" at bounding box center [853, 346] width 354 height 385
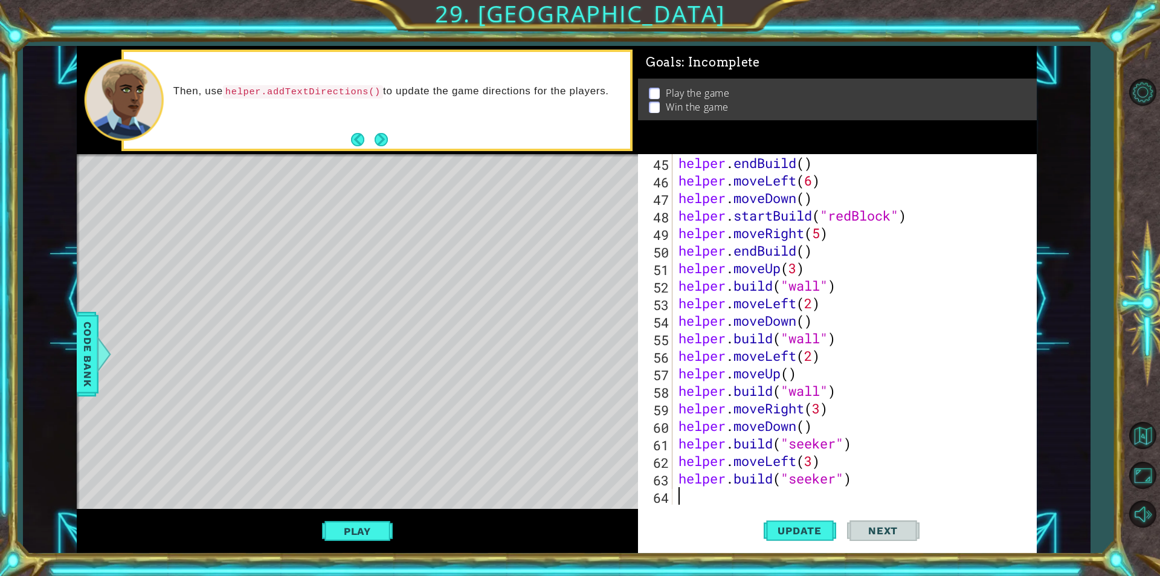
paste textarea "helper.moveDown()"
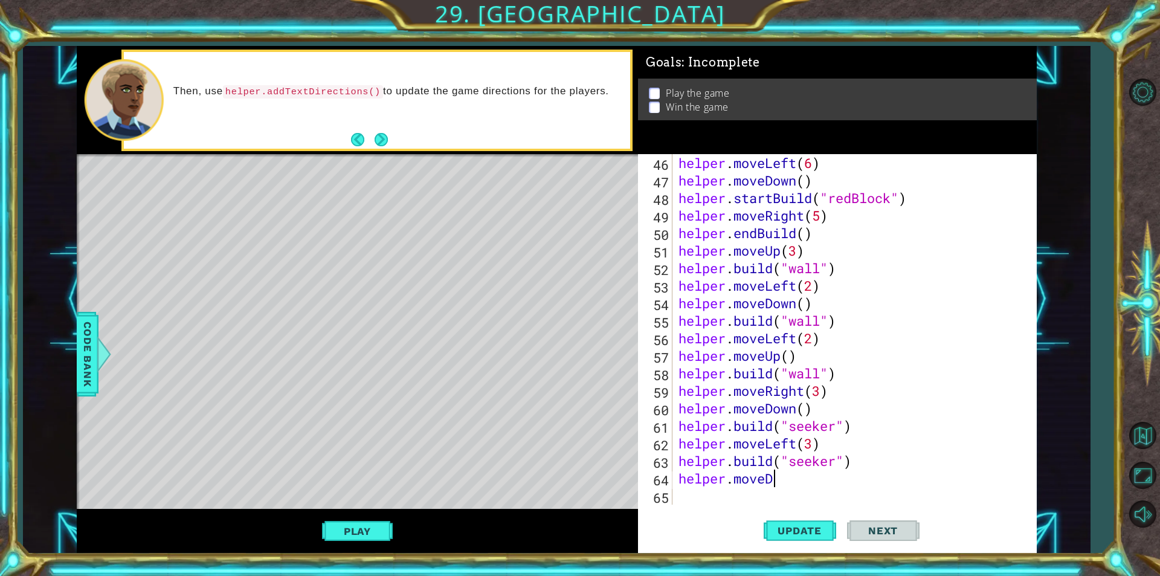
click at [802, 474] on div "helper . moveLeft ( 6 ) helper . moveDown ( ) helper . startBuild ( "redBlock" …" at bounding box center [853, 346] width 354 height 385
click at [678, 480] on div "helper . moveLeft ( 6 ) helper . moveDown ( ) helper . startBuild ( "redBlock" …" at bounding box center [853, 346] width 354 height 385
type textarea "."
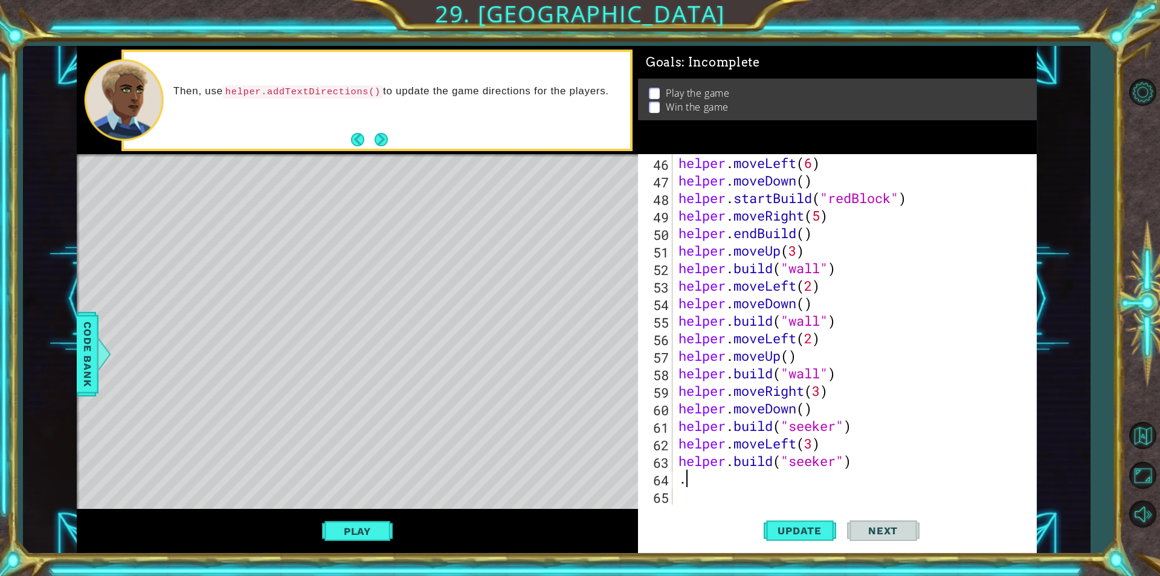
click at [701, 479] on div "helper . moveLeft ( 6 ) helper . moveDown ( ) helper . startBuild ( "redBlock" …" at bounding box center [853, 346] width 354 height 385
click at [883, 463] on div "helper . moveLeft ( 6 ) helper . moveDown ( ) helper . startBuild ( "redBlock" …" at bounding box center [853, 346] width 354 height 385
click at [850, 450] on div "helper . moveLeft ( 6 ) helper . moveDown ( ) helper . startBuild ( "redBlock" …" at bounding box center [853, 346] width 354 height 385
type textarea "helper.moveLeft(3)"
paste textarea "helper.moveDown()"
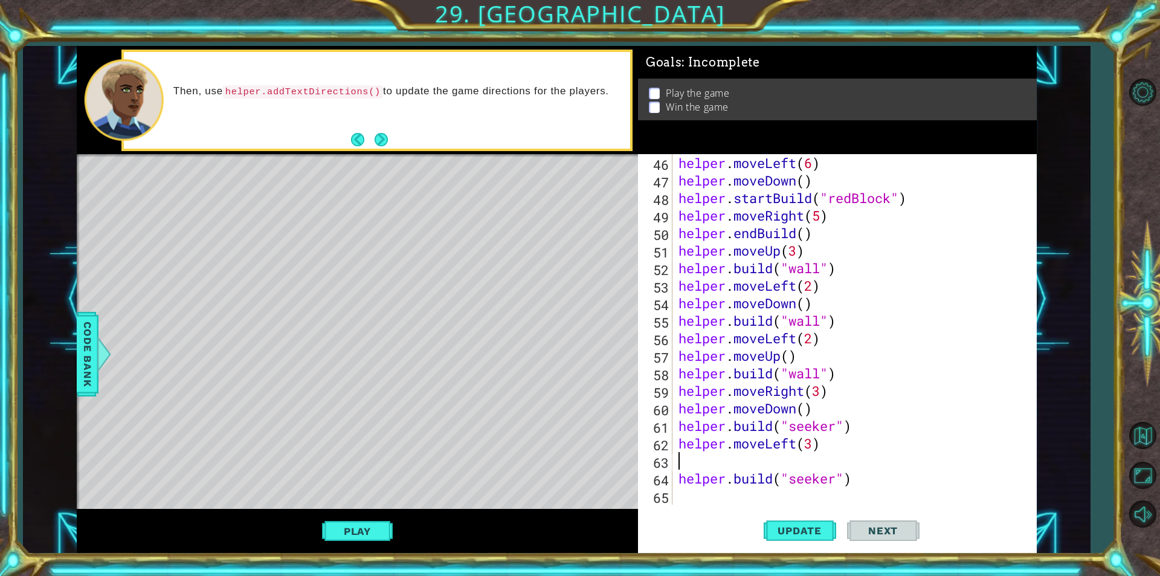
type textarea "helper.moveDown()"
click at [791, 527] on span "Update" at bounding box center [799, 530] width 68 height 12
click at [319, 533] on div "Play" at bounding box center [357, 530] width 561 height 43
click at [334, 534] on button "Play" at bounding box center [357, 530] width 71 height 23
